Goal: Find specific page/section: Find specific page/section

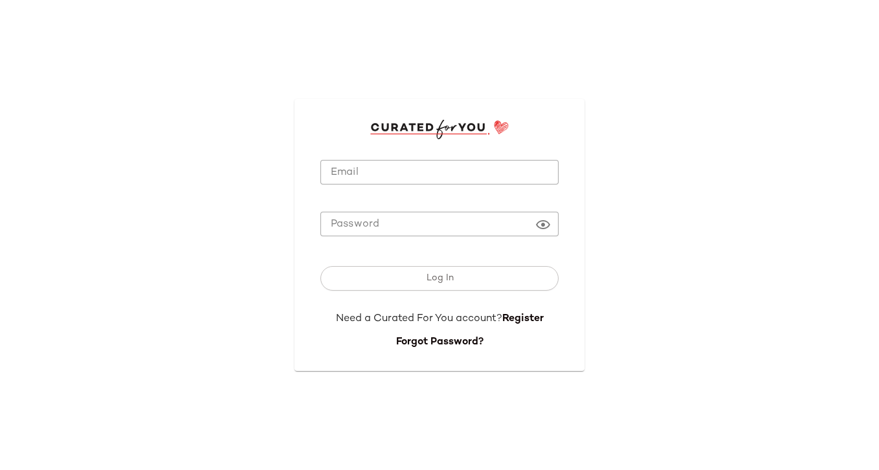
type input "**********"
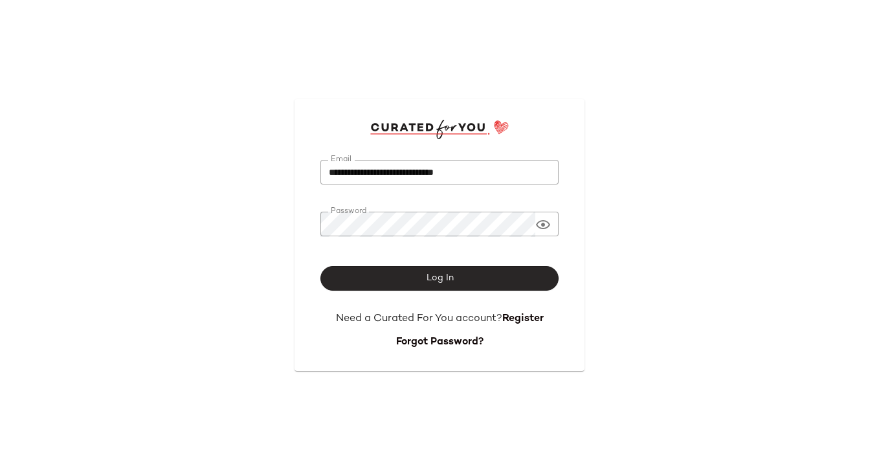
click at [433, 280] on span "Log In" at bounding box center [439, 278] width 28 height 10
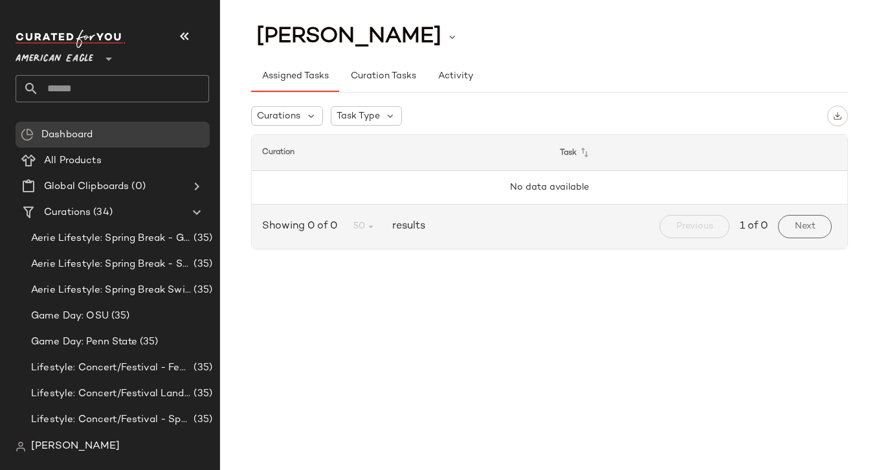
click at [84, 59] on span "American Eagle" at bounding box center [55, 55] width 78 height 23
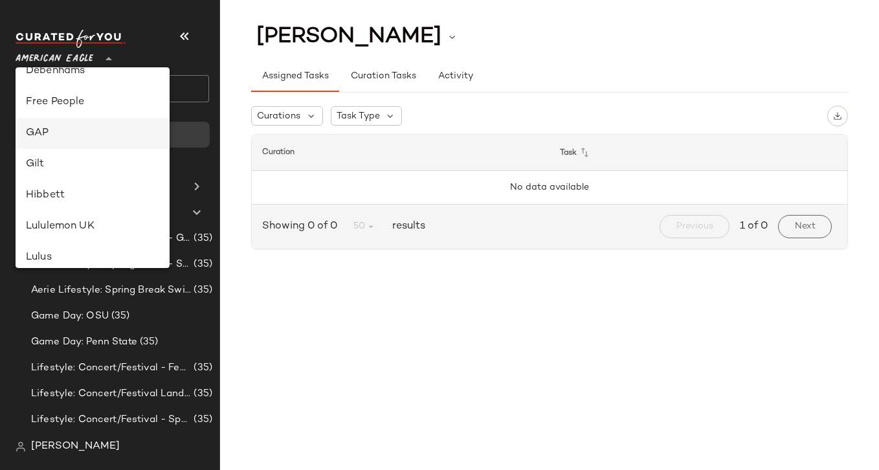
scroll to position [260, 0]
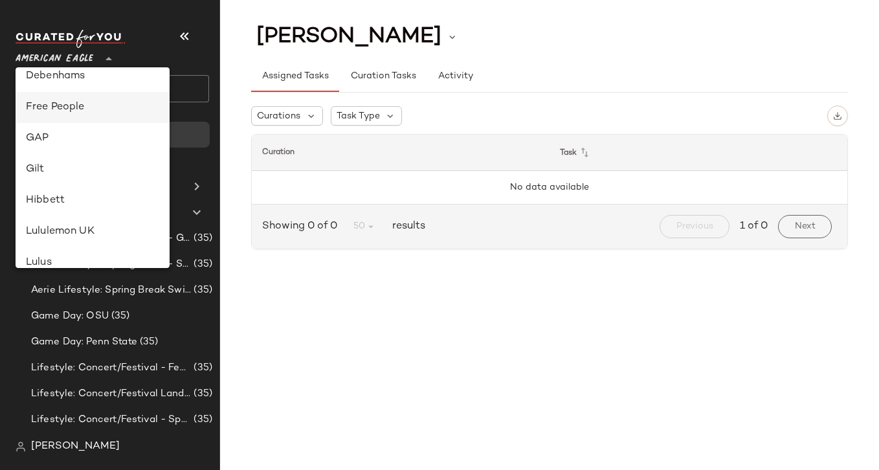
click at [71, 107] on div "Free People" at bounding box center [92, 108] width 133 height 16
type input "**"
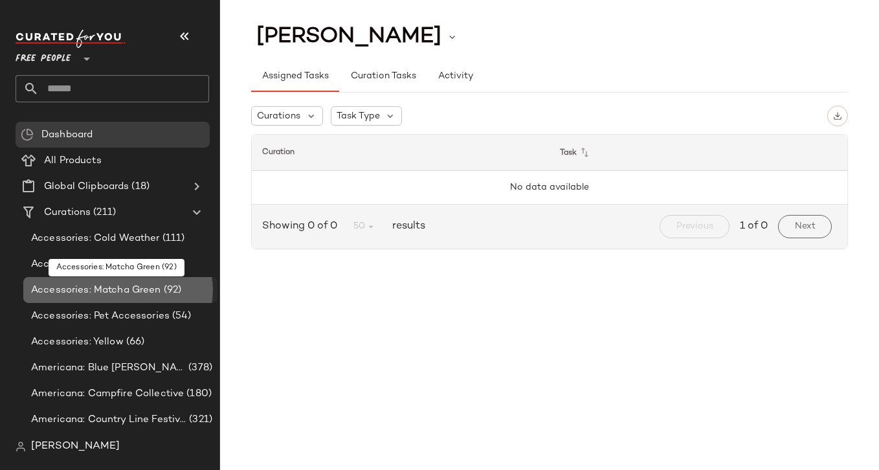
click at [102, 287] on span "Accessories: Matcha Green" at bounding box center [96, 290] width 130 height 15
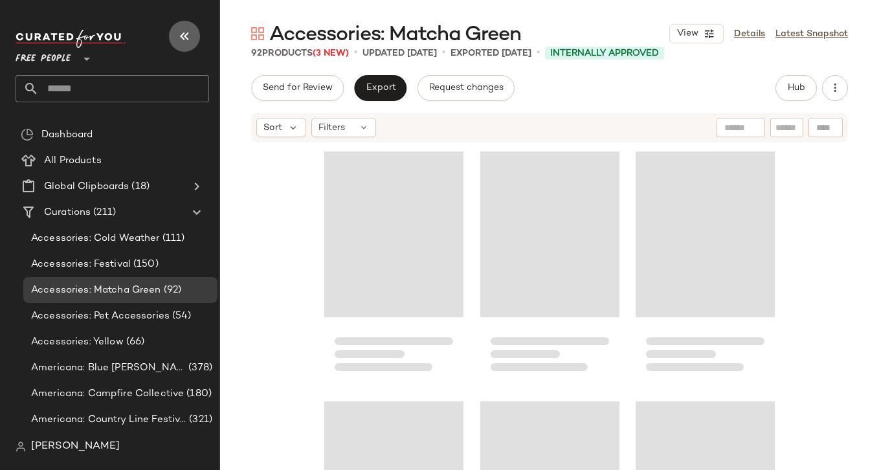
click at [185, 39] on icon "button" at bounding box center [185, 36] width 16 height 16
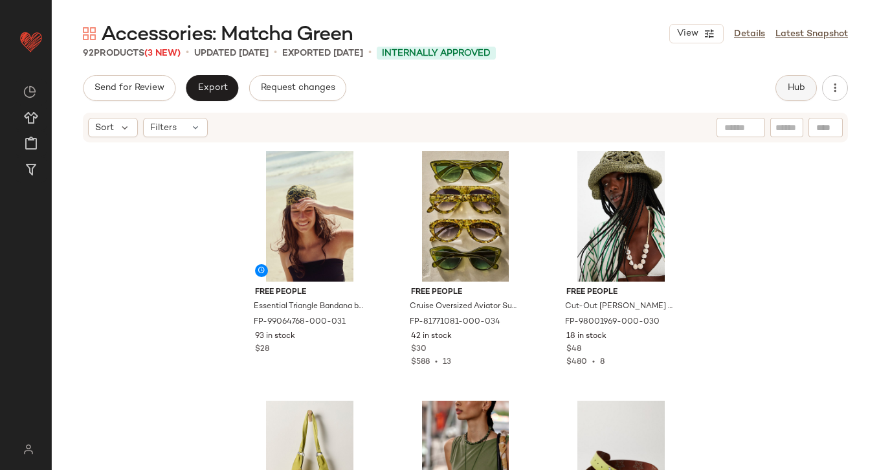
click at [799, 93] on button "Hub" at bounding box center [796, 88] width 41 height 26
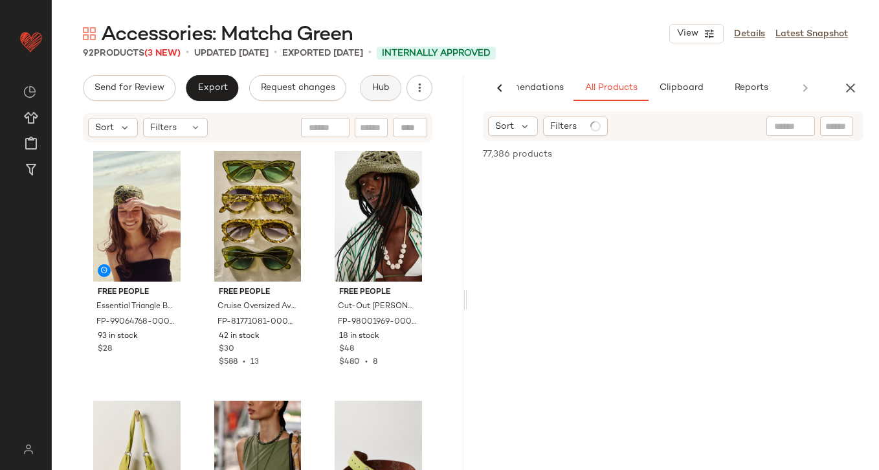
scroll to position [0, 57]
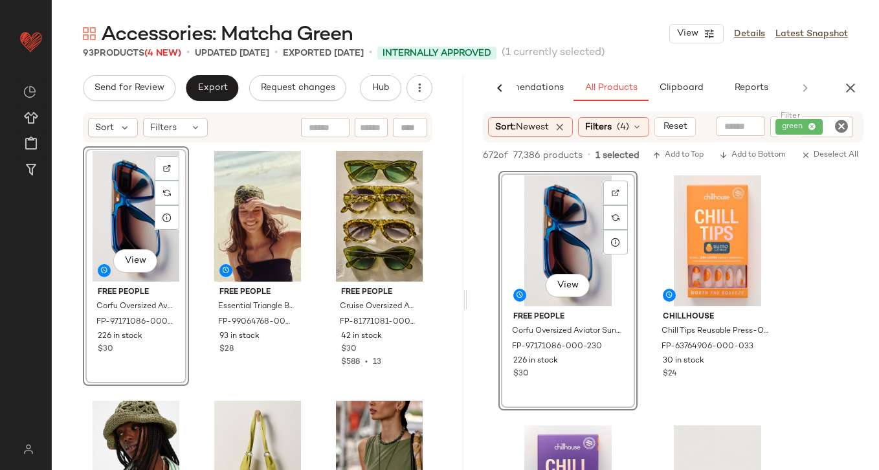
click at [111, 227] on div "View" at bounding box center [135, 216] width 97 height 131
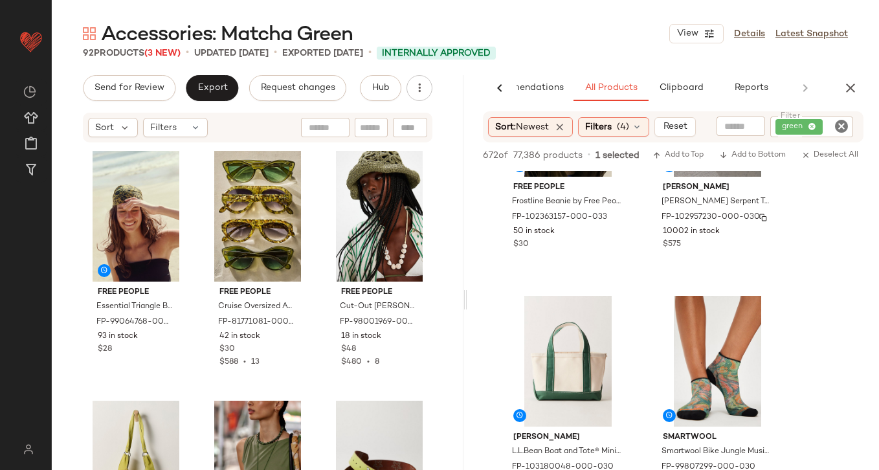
scroll to position [1398, 0]
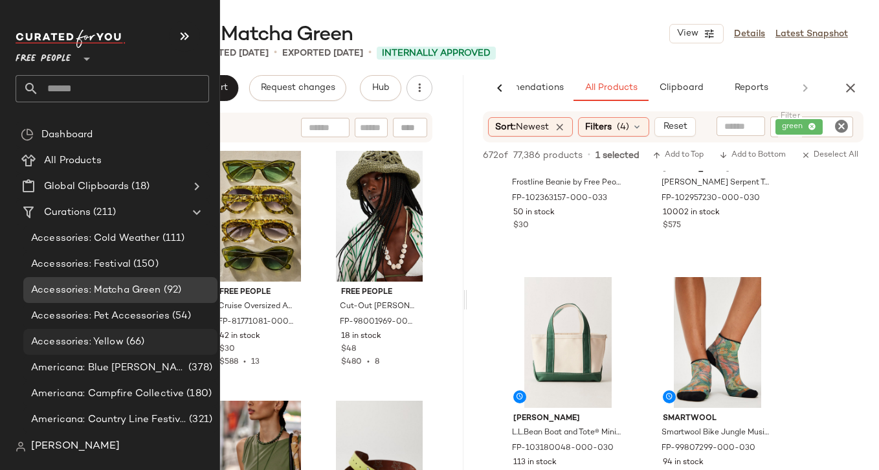
click at [113, 341] on span "Accessories: Yellow" at bounding box center [77, 342] width 93 height 15
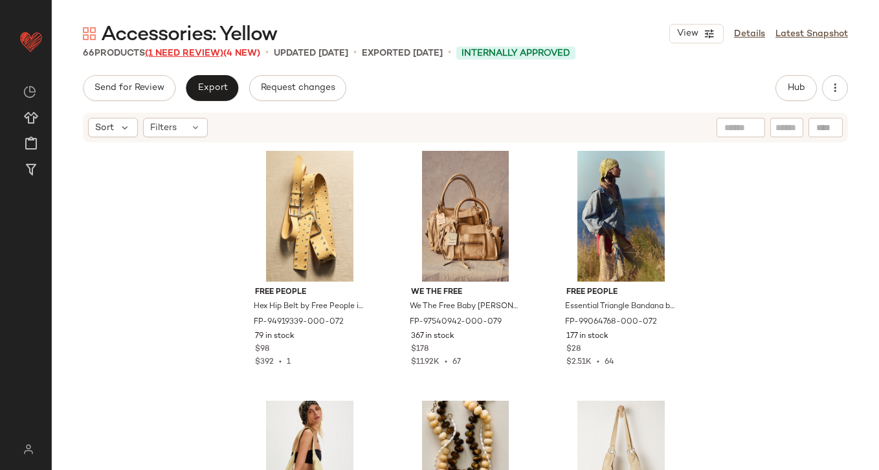
click at [200, 52] on span "(1 Need Review)" at bounding box center [184, 54] width 78 height 10
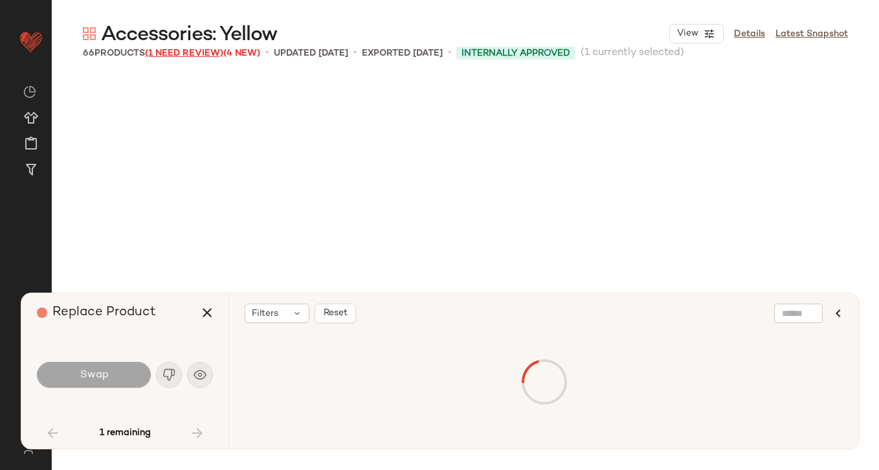
scroll to position [510, 0]
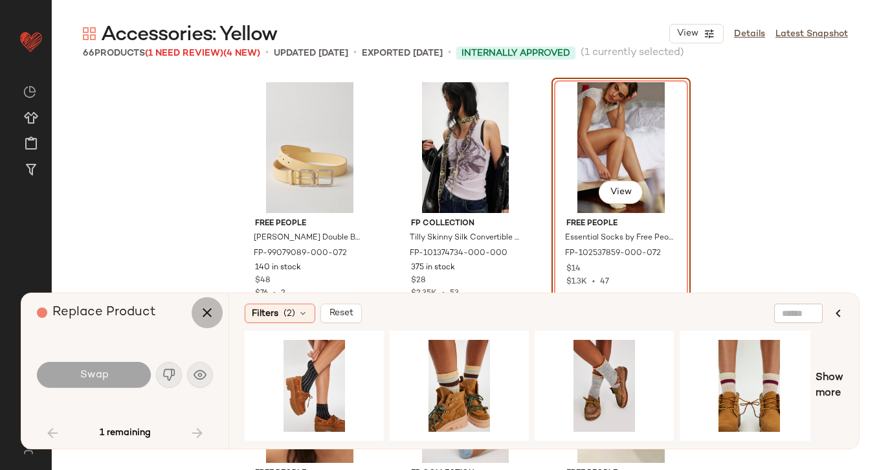
click at [203, 326] on button "button" at bounding box center [207, 312] width 31 height 31
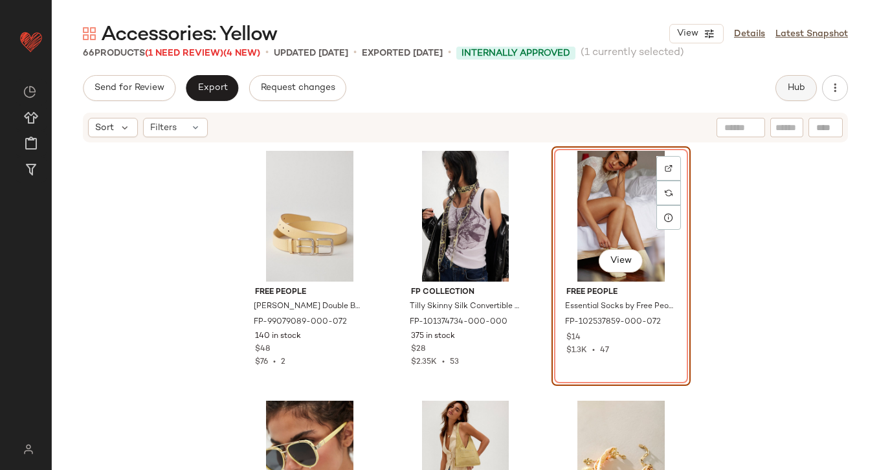
click at [804, 88] on span "Hub" at bounding box center [796, 88] width 18 height 10
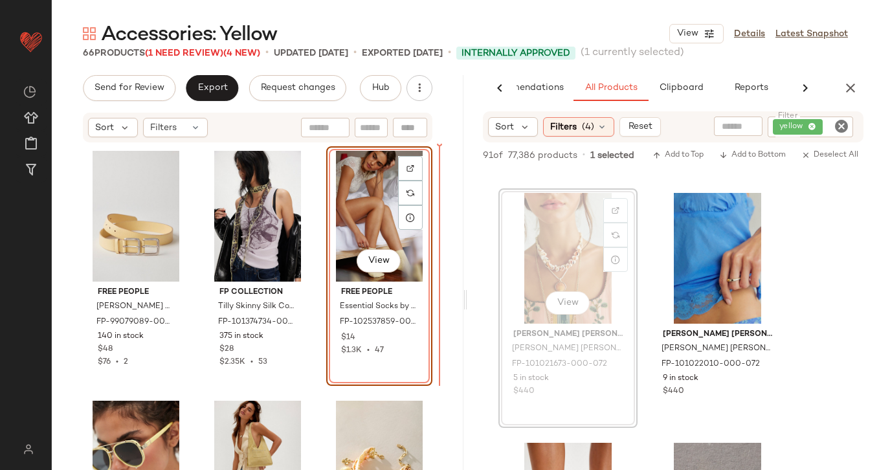
scroll to position [507, 0]
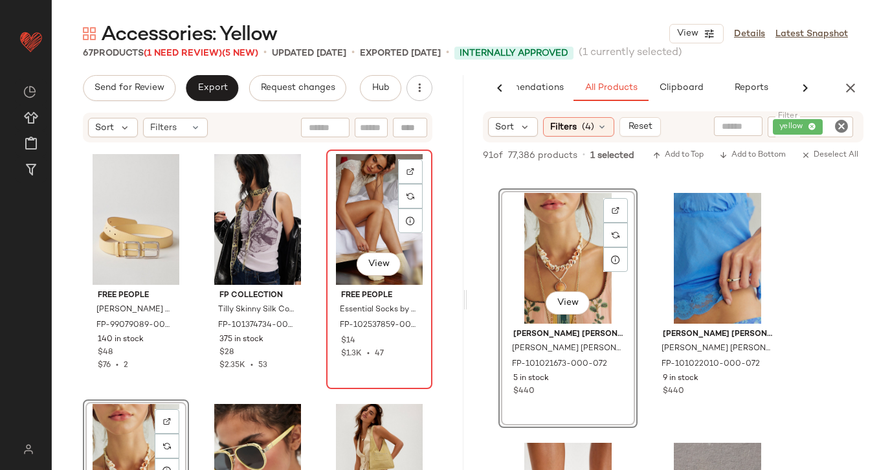
click at [364, 207] on div "View" at bounding box center [379, 219] width 97 height 131
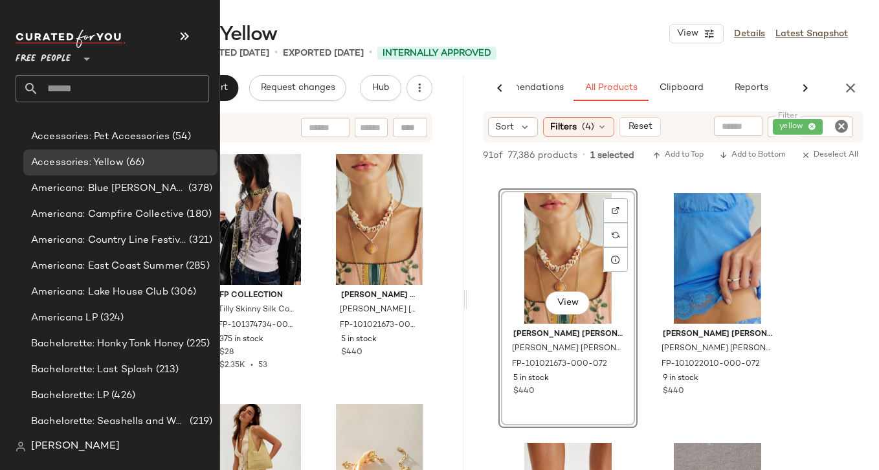
scroll to position [182, 0]
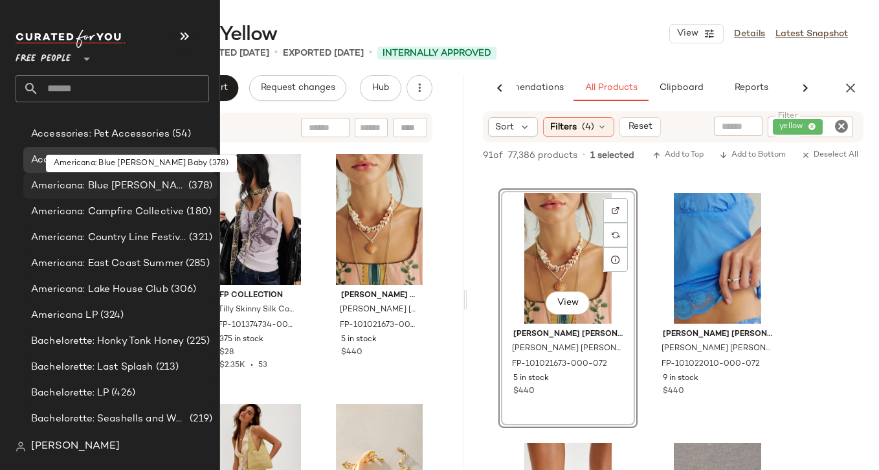
click at [120, 185] on span "Americana: Blue [PERSON_NAME] Baby" at bounding box center [108, 186] width 155 height 15
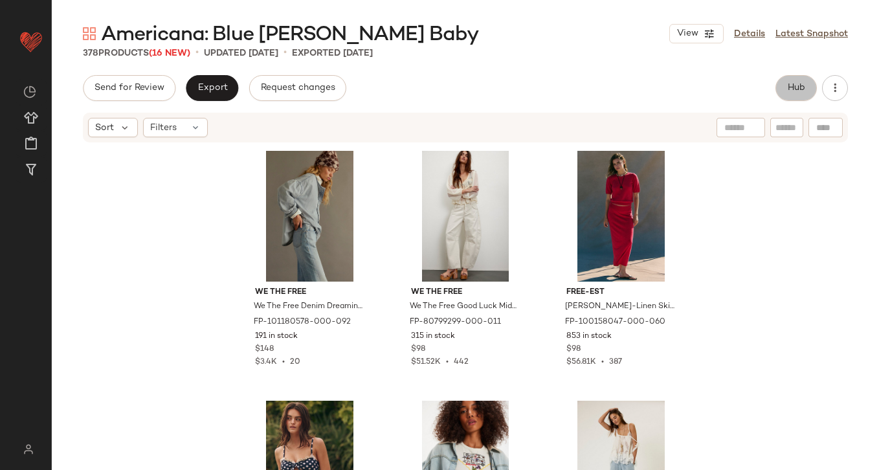
click at [796, 95] on button "Hub" at bounding box center [796, 88] width 41 height 26
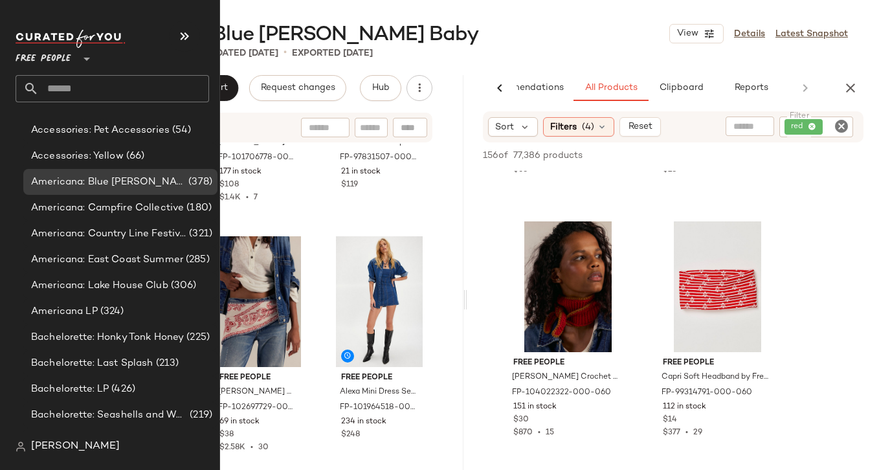
scroll to position [205, 0]
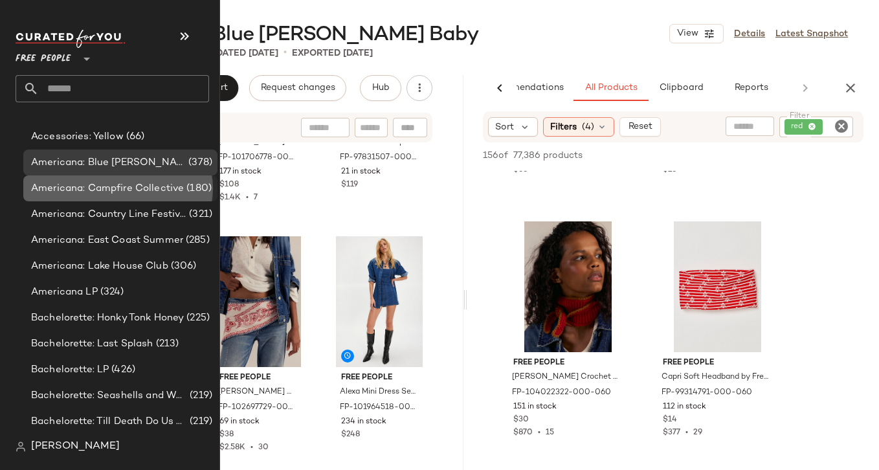
click at [118, 185] on span "Americana: Campfire Collective" at bounding box center [107, 188] width 153 height 15
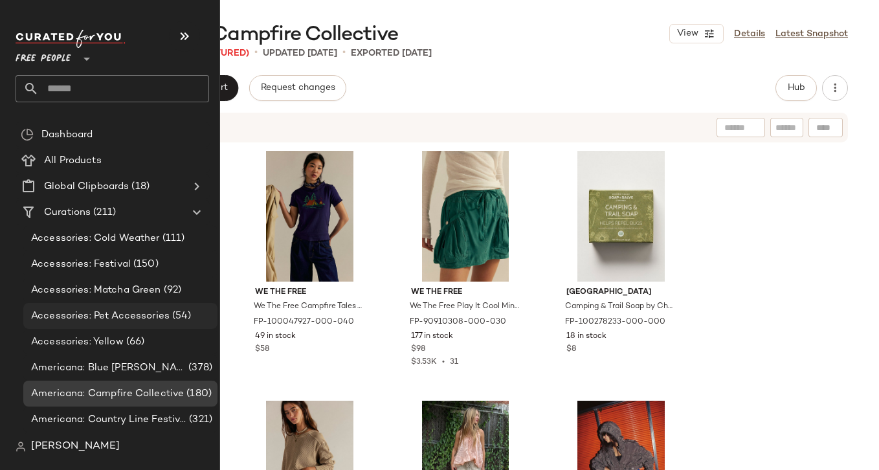
scroll to position [87, 0]
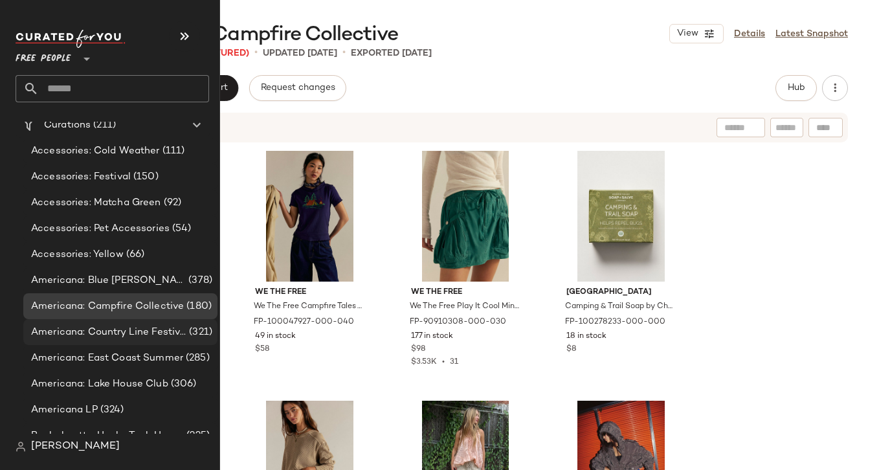
click at [102, 329] on span "Americana: Country Line Festival" at bounding box center [108, 332] width 155 height 15
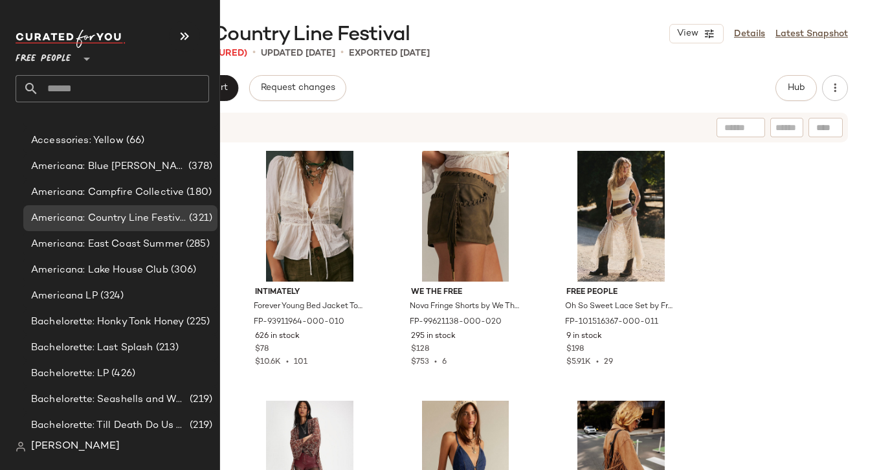
scroll to position [215, 0]
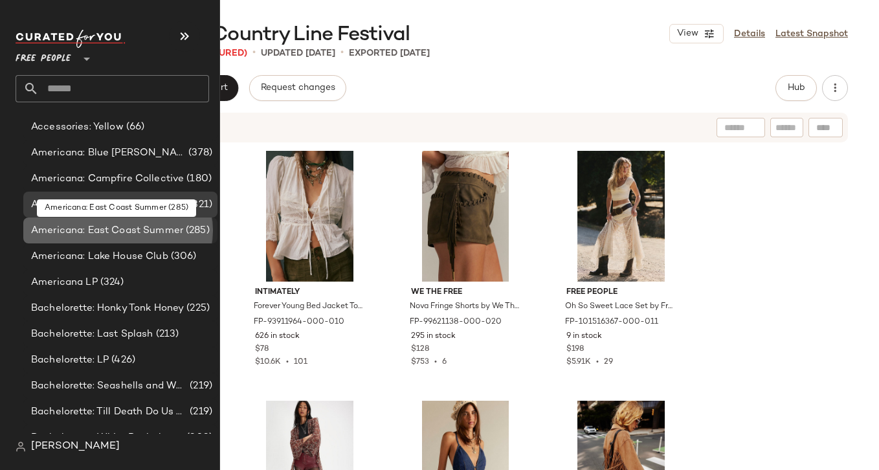
click at [101, 229] on span "Americana: East Coast Summer" at bounding box center [107, 230] width 152 height 15
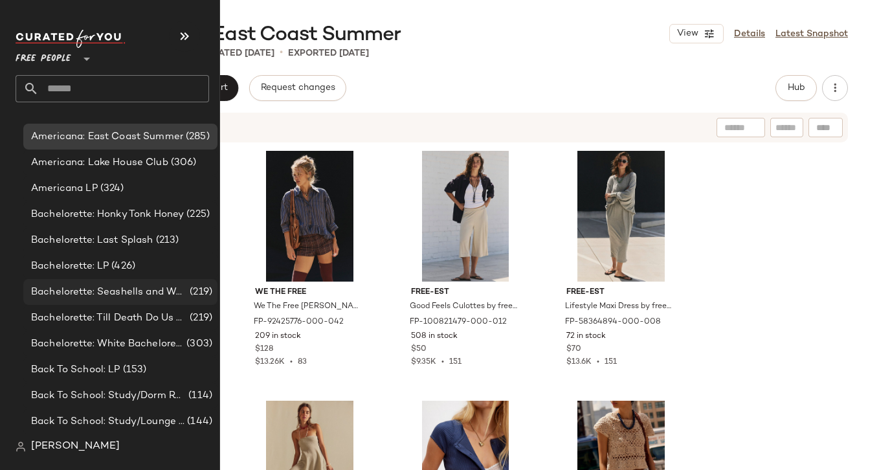
scroll to position [292, 0]
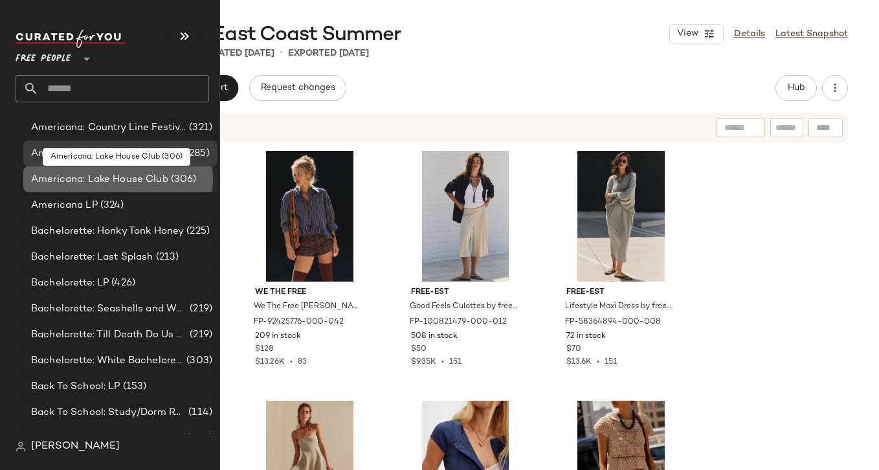
click at [104, 179] on span "Americana: Lake House Club" at bounding box center [99, 179] width 137 height 15
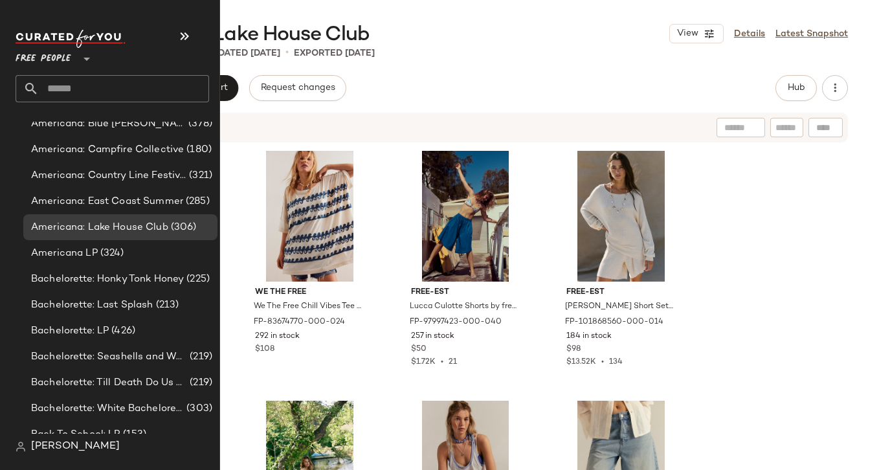
scroll to position [295, 0]
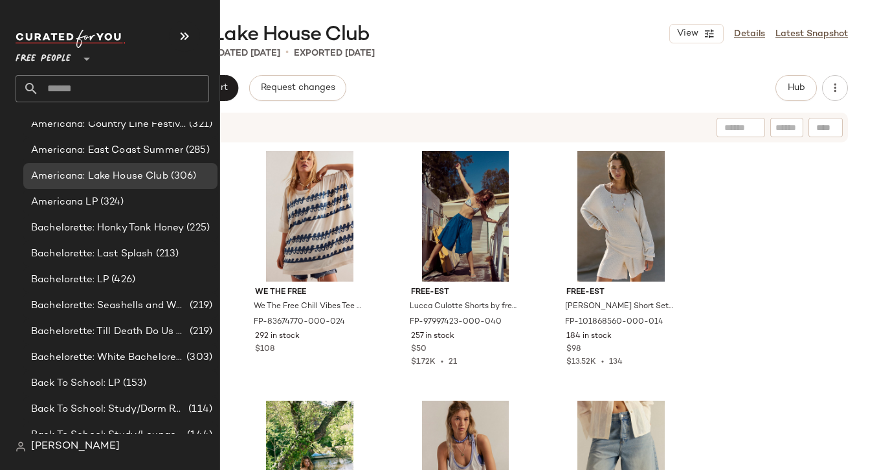
click at [66, 89] on input "text" at bounding box center [124, 88] width 170 height 27
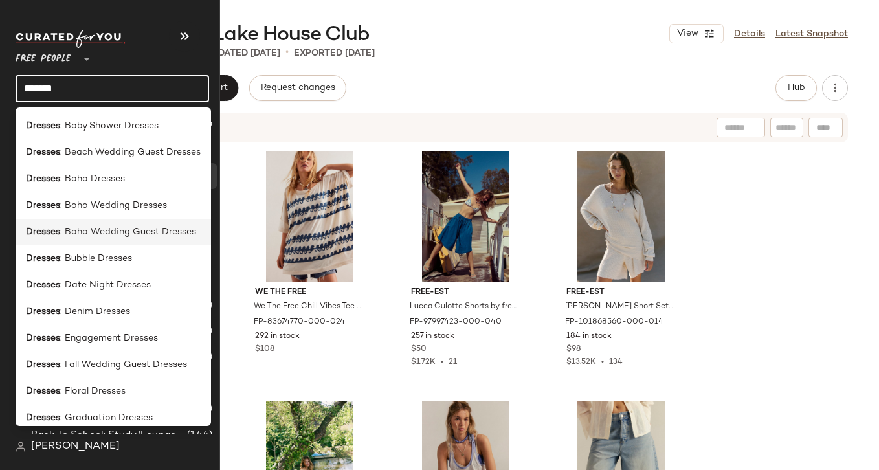
scroll to position [249, 0]
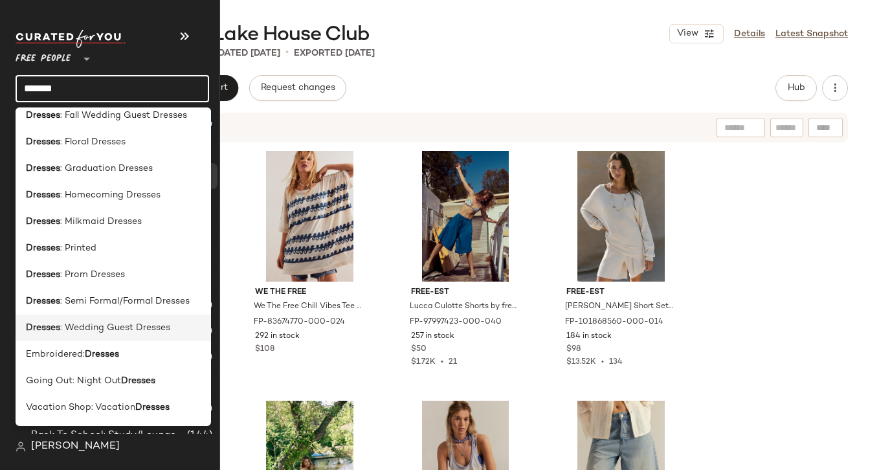
type input "*******"
click at [86, 330] on span ": Wedding Guest Dresses" at bounding box center [115, 328] width 110 height 14
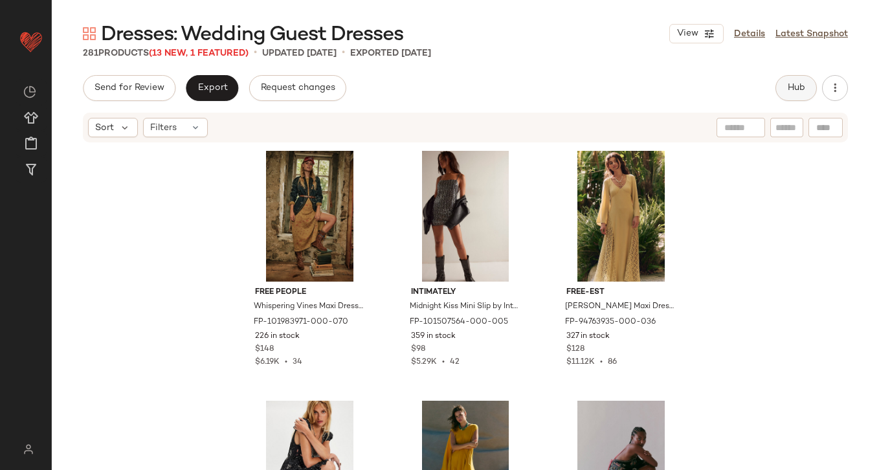
click at [805, 87] on span "Hub" at bounding box center [796, 88] width 18 height 10
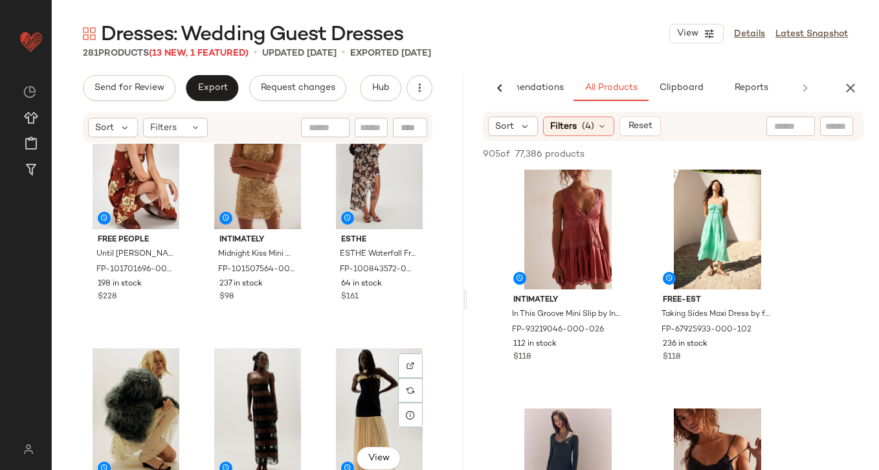
scroll to position [819, 0]
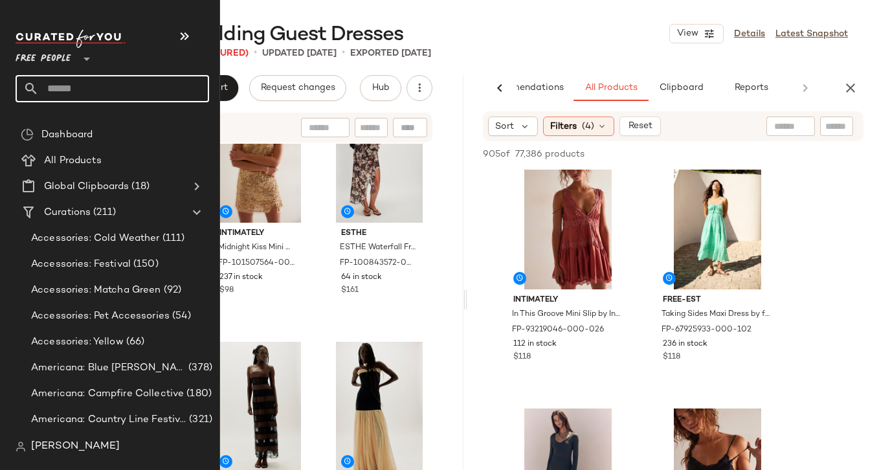
click at [51, 92] on input "text" at bounding box center [124, 88] width 170 height 27
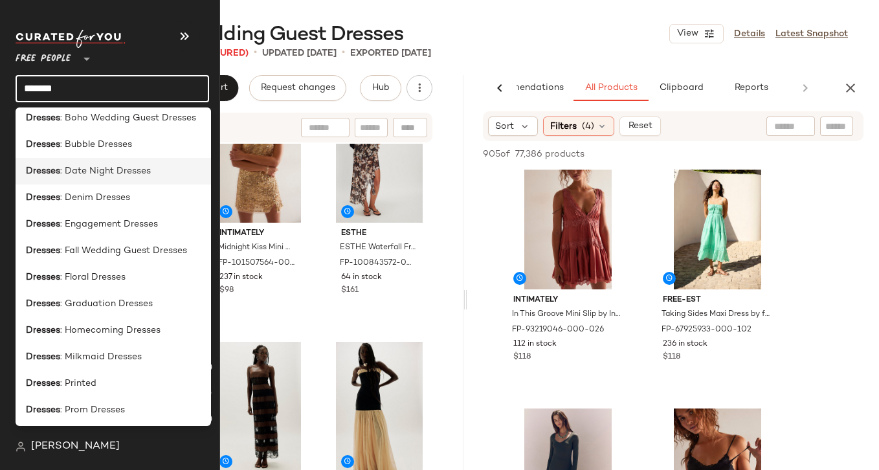
scroll to position [249, 0]
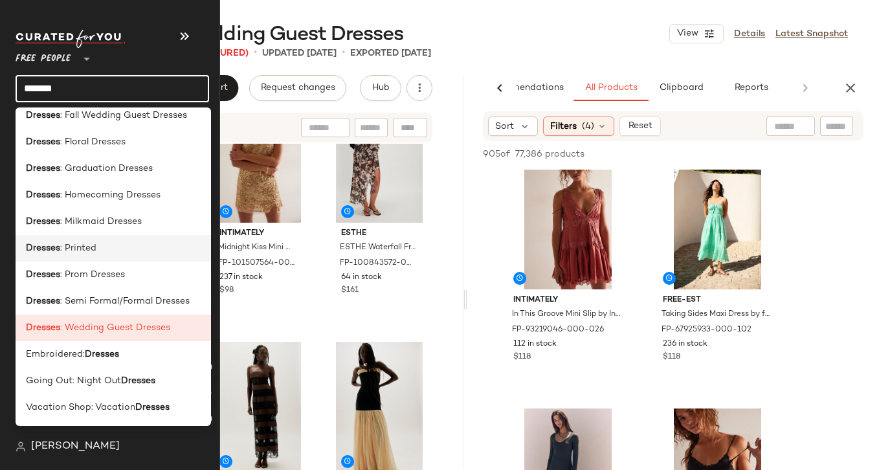
type input "*******"
click at [89, 249] on span ": Printed" at bounding box center [78, 248] width 36 height 14
